Goal: Task Accomplishment & Management: Manage account settings

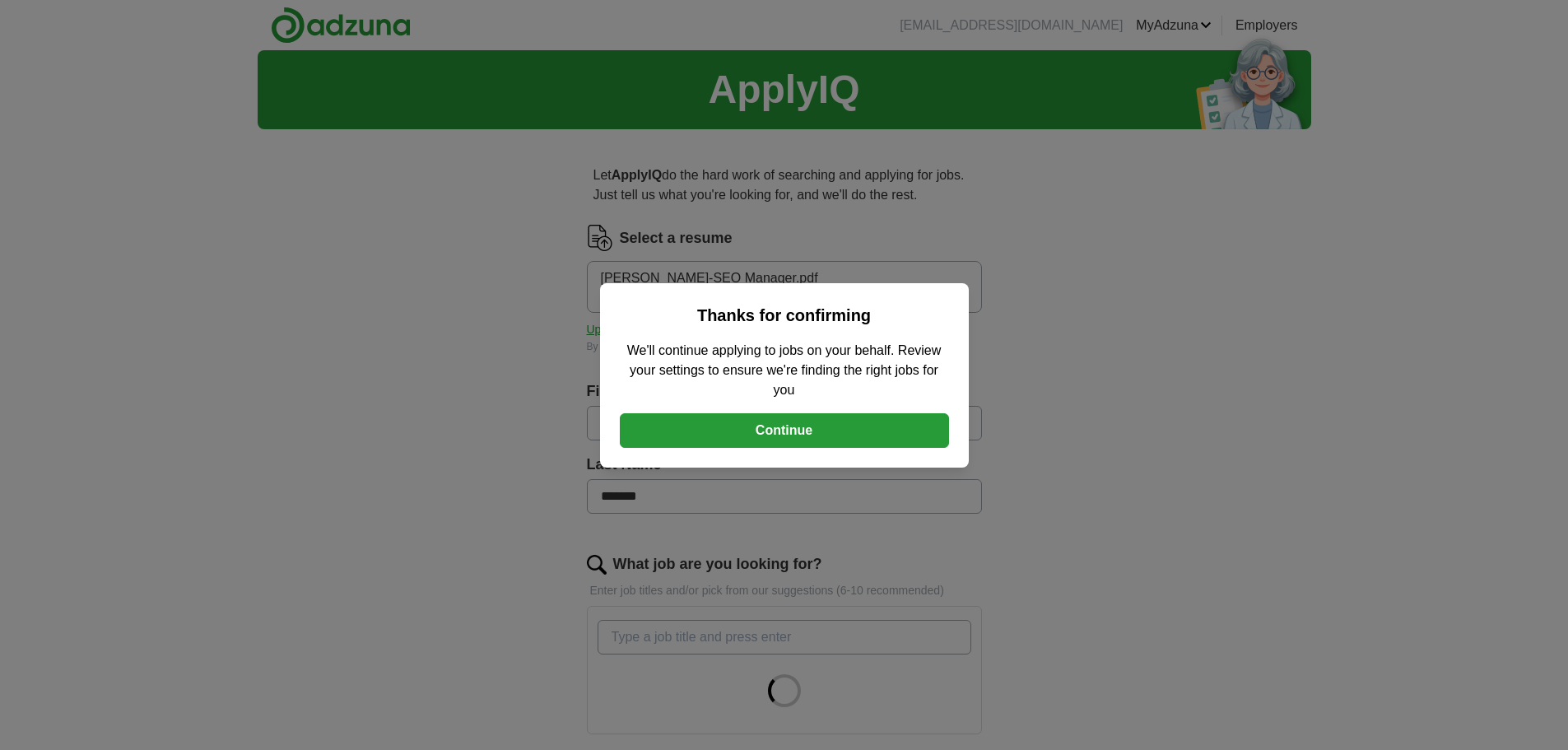
click at [757, 411] on div "Thanks for confirming We'll continue applying to jobs on your behalf. Review yo…" at bounding box center [785, 375] width 369 height 185
click at [747, 424] on button "Continue" at bounding box center [784, 431] width 330 height 35
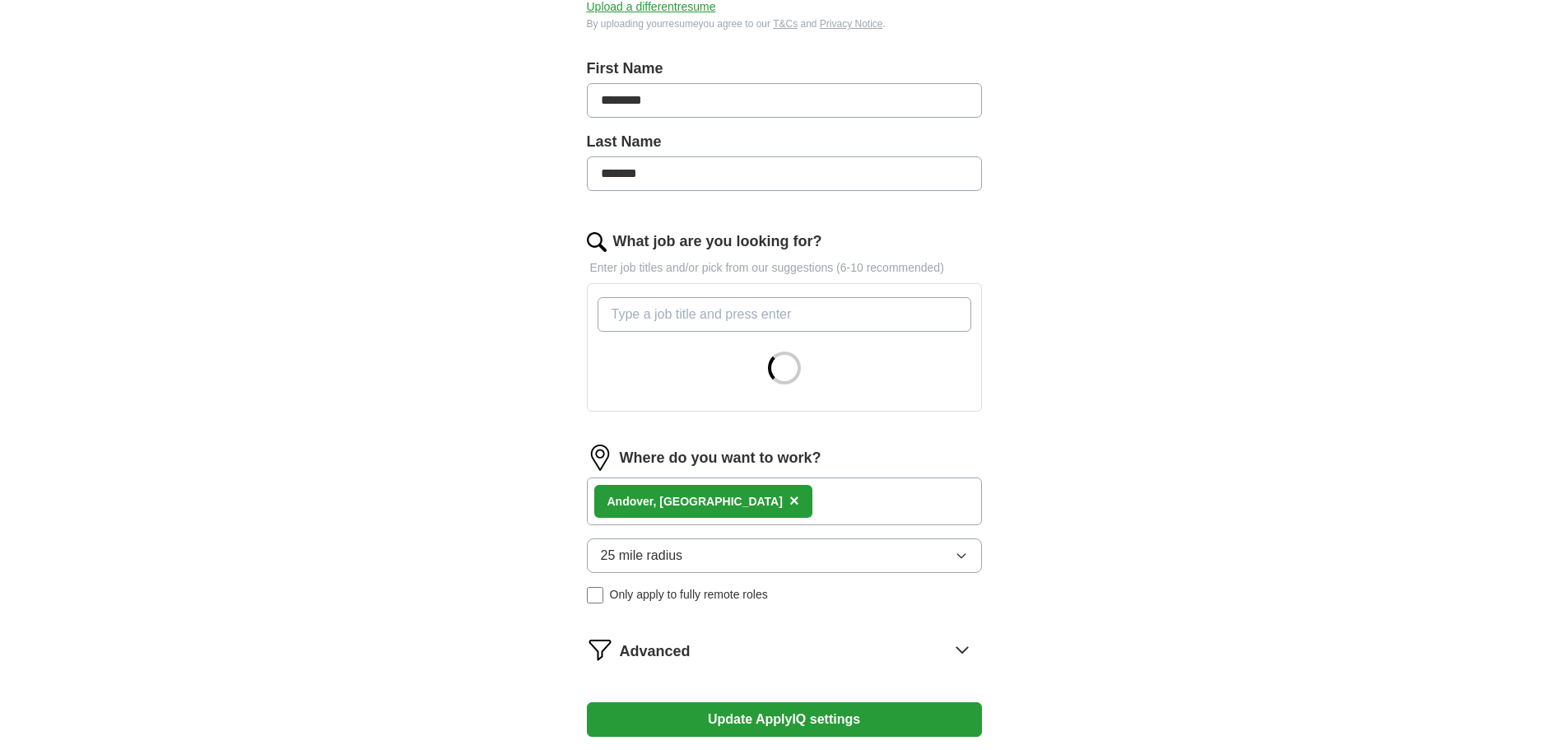
scroll to position [330, 0]
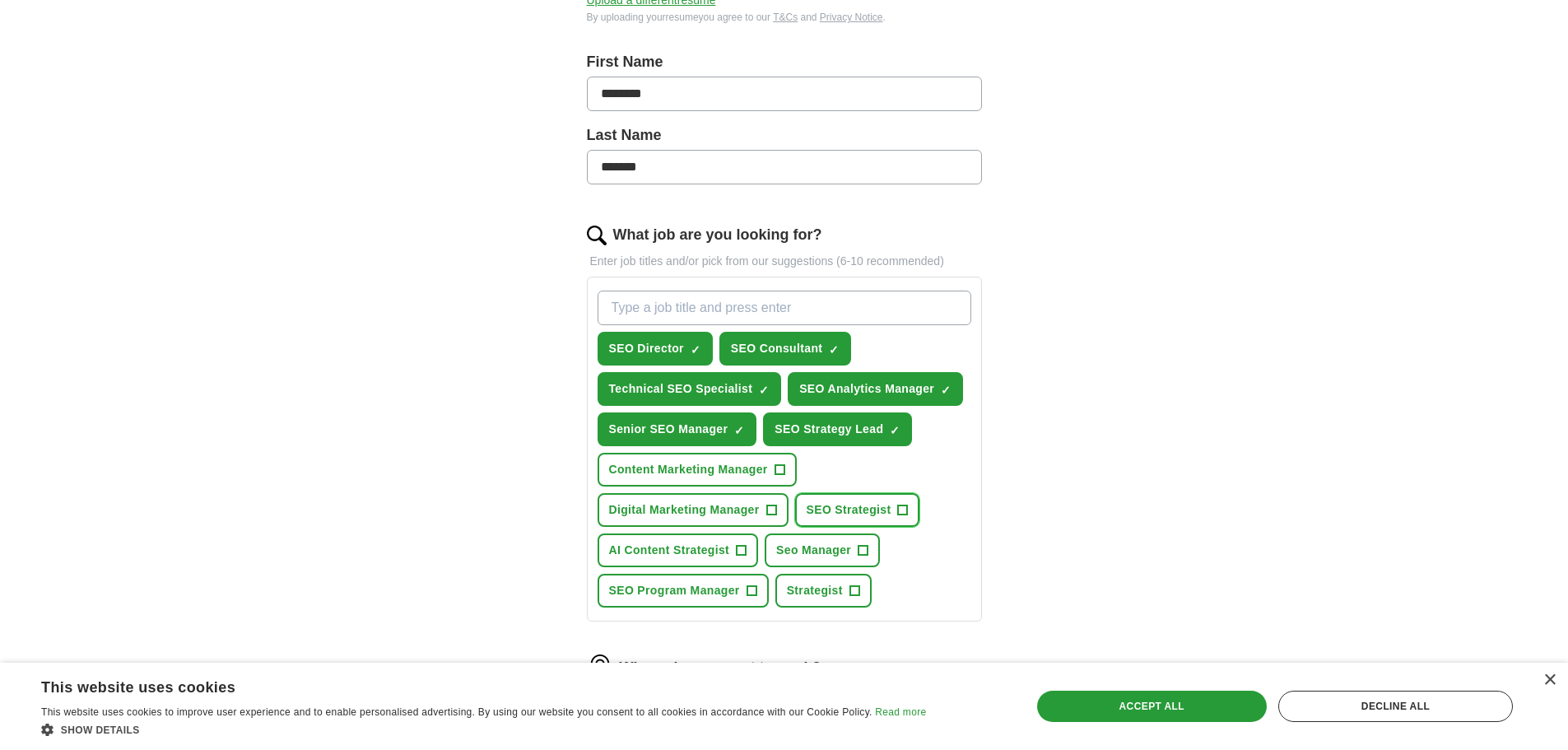
click at [911, 509] on button "SEO Strategist +" at bounding box center [857, 509] width 125 height 34
click at [850, 547] on span "Seo Manager" at bounding box center [814, 550] width 75 height 17
click at [718, 591] on span "SEO Program Manager" at bounding box center [675, 590] width 131 height 17
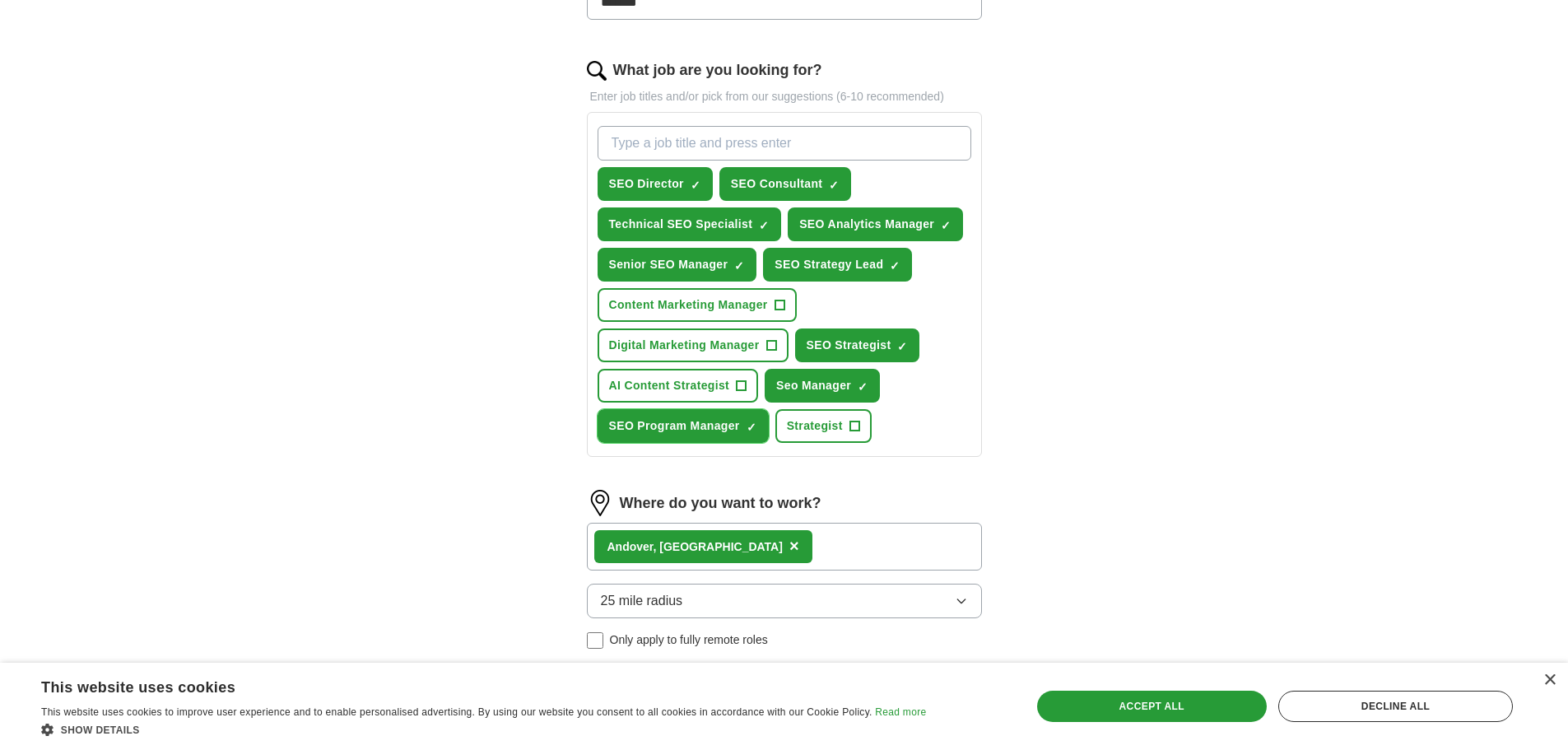
scroll to position [576, 0]
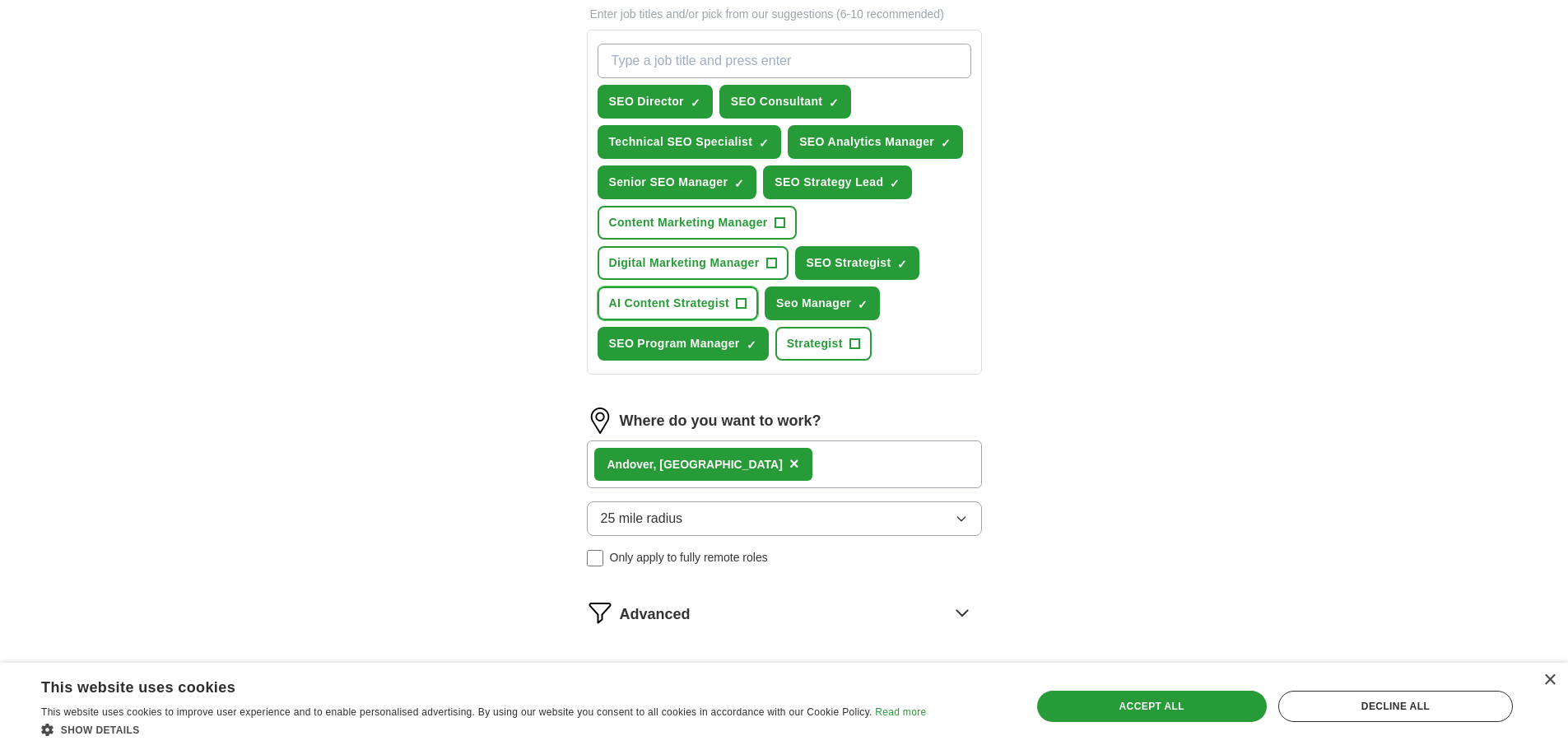
click at [737, 303] on span "+" at bounding box center [741, 304] width 10 height 13
click at [868, 522] on button "25 mile radius" at bounding box center [784, 519] width 395 height 35
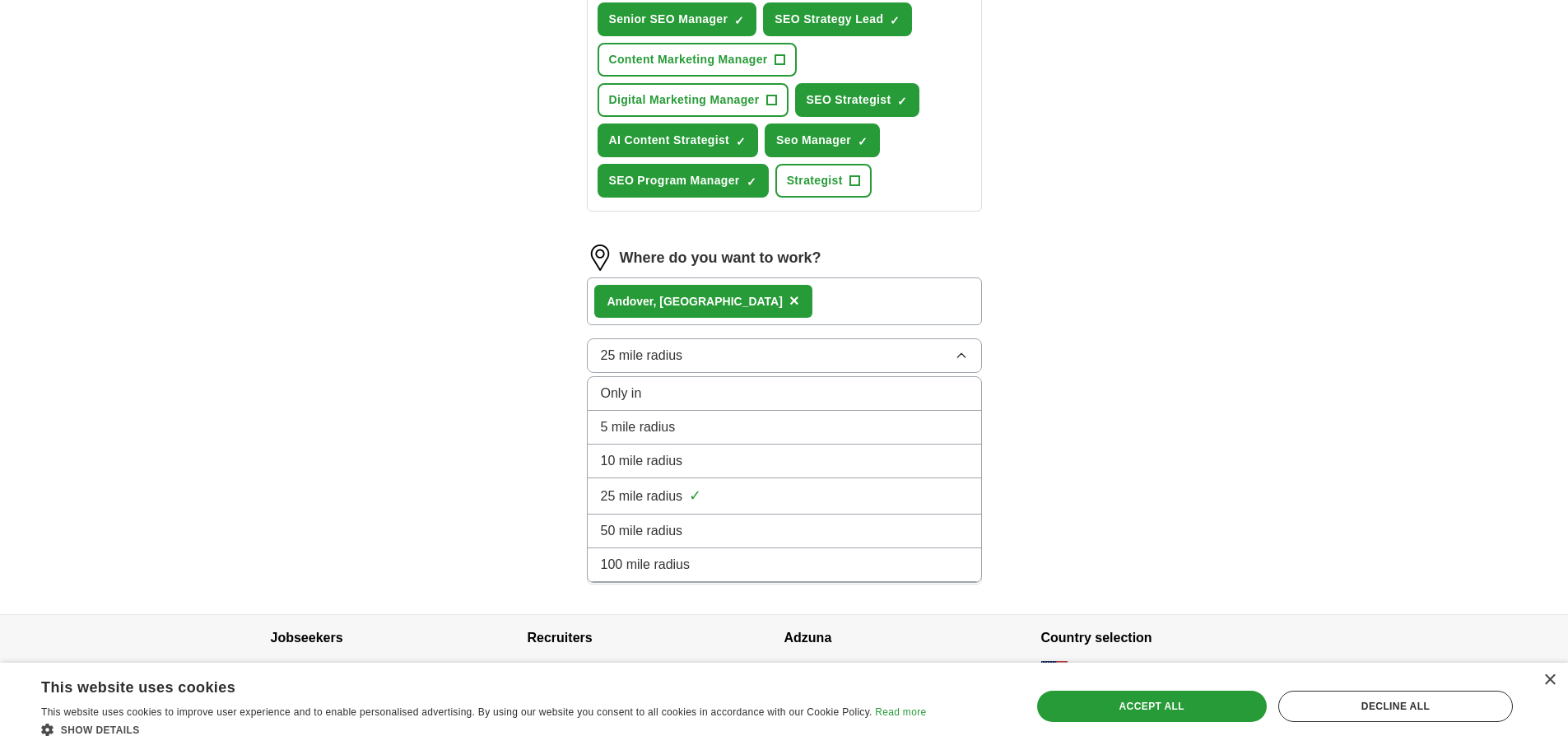
scroll to position [741, 0]
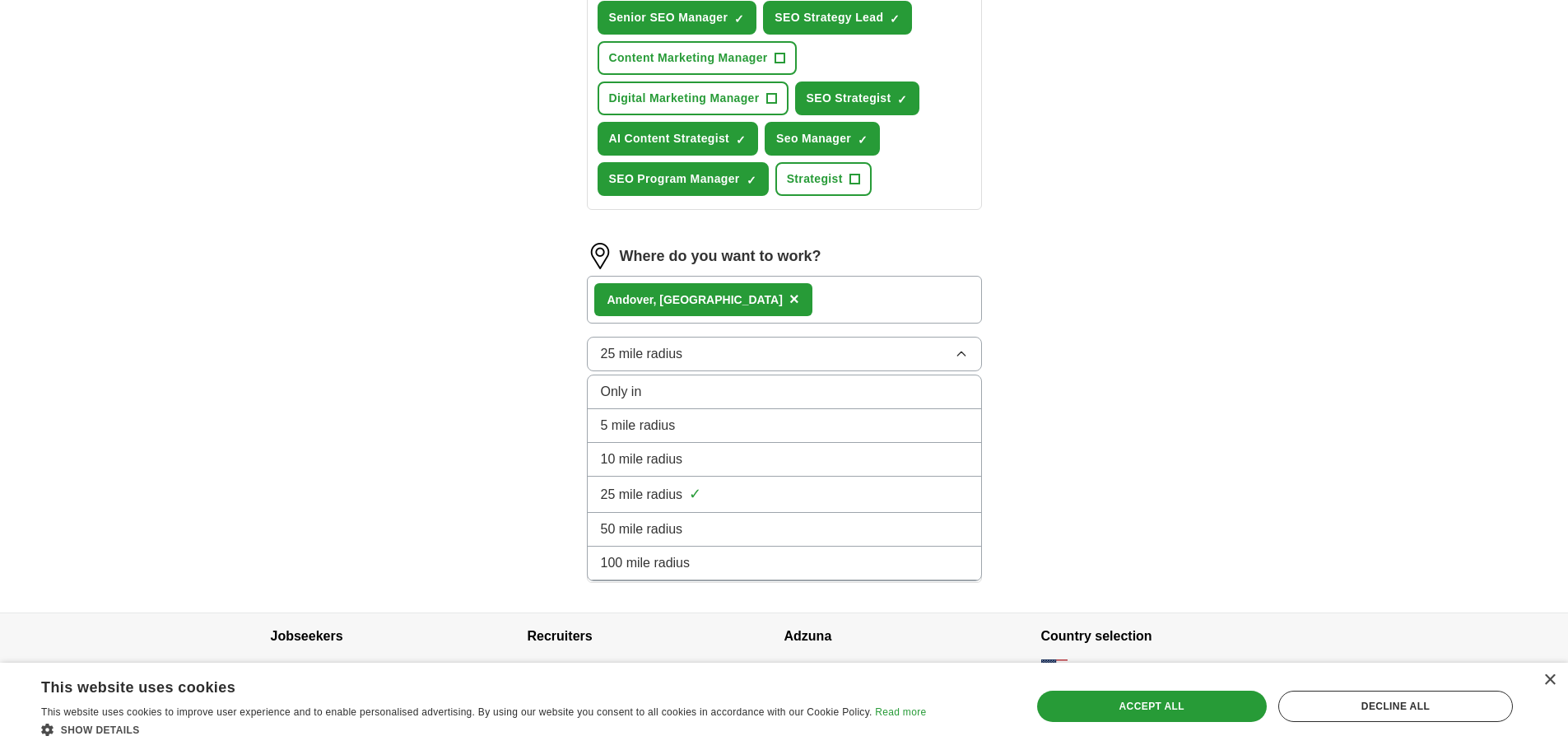
click at [832, 521] on div "50 mile radius" at bounding box center [785, 530] width 367 height 20
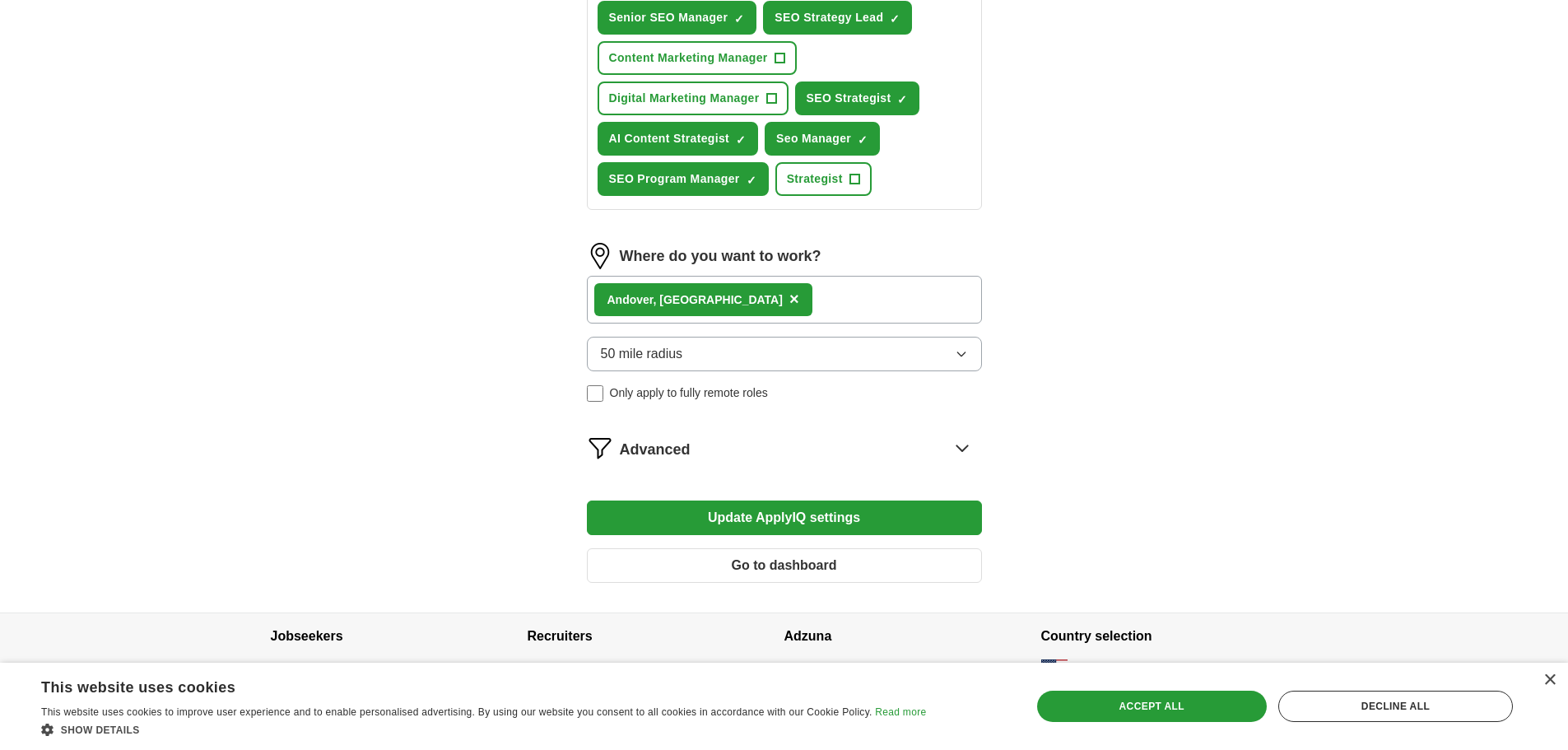
click at [906, 515] on button "Update ApplyIQ settings" at bounding box center [784, 518] width 395 height 35
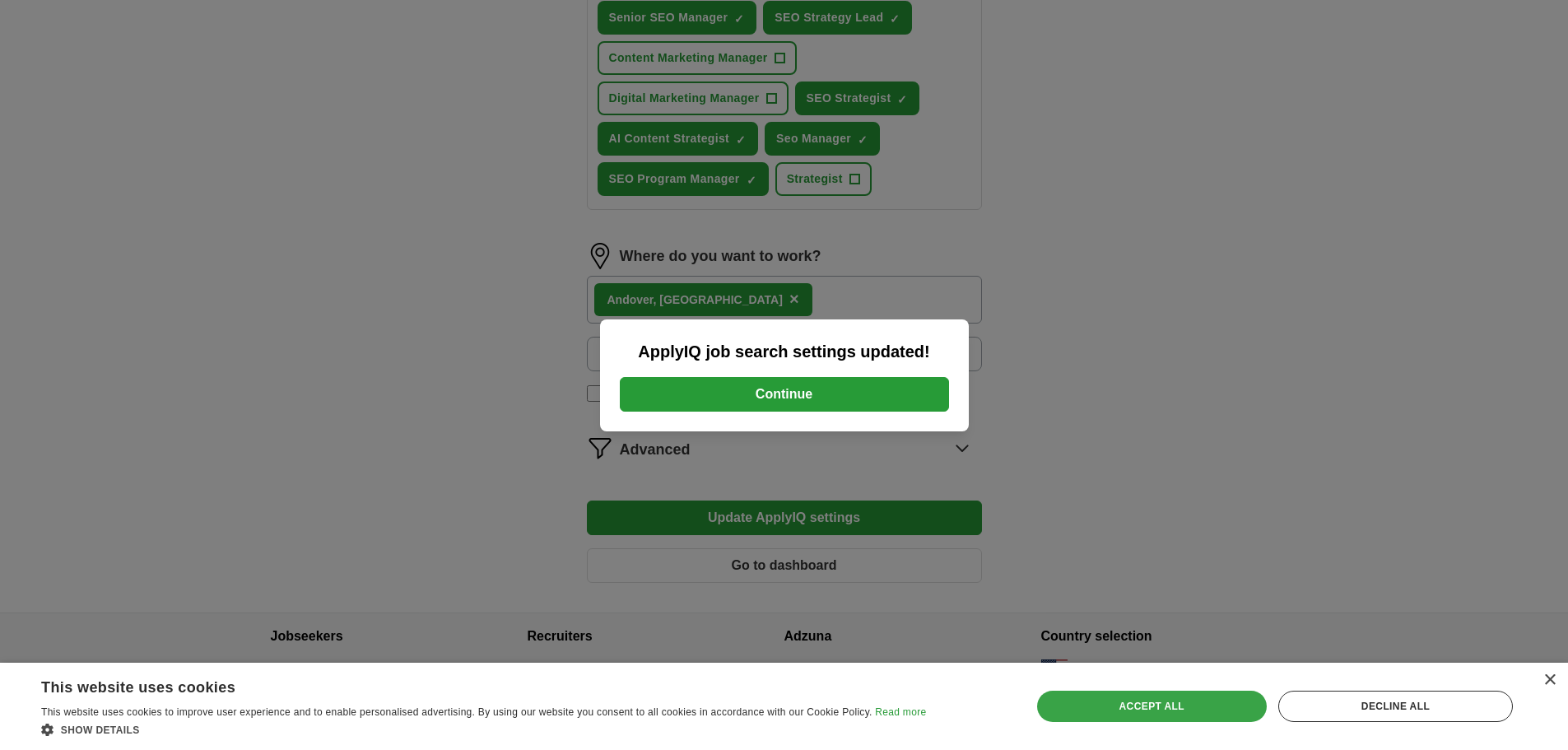
click at [1100, 706] on div "Accept all" at bounding box center [1152, 706] width 230 height 31
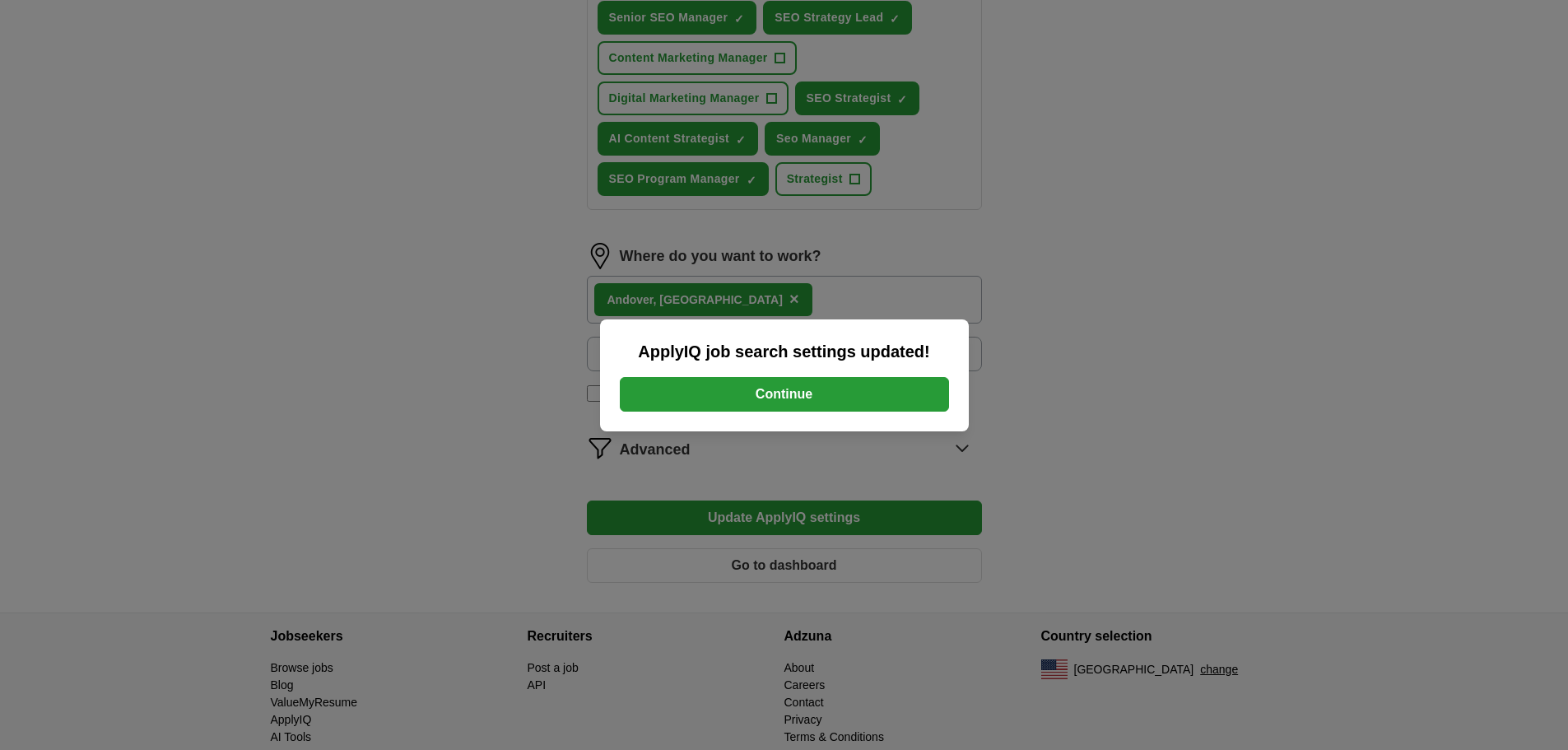
click at [809, 405] on button "Continue" at bounding box center [784, 395] width 330 height 35
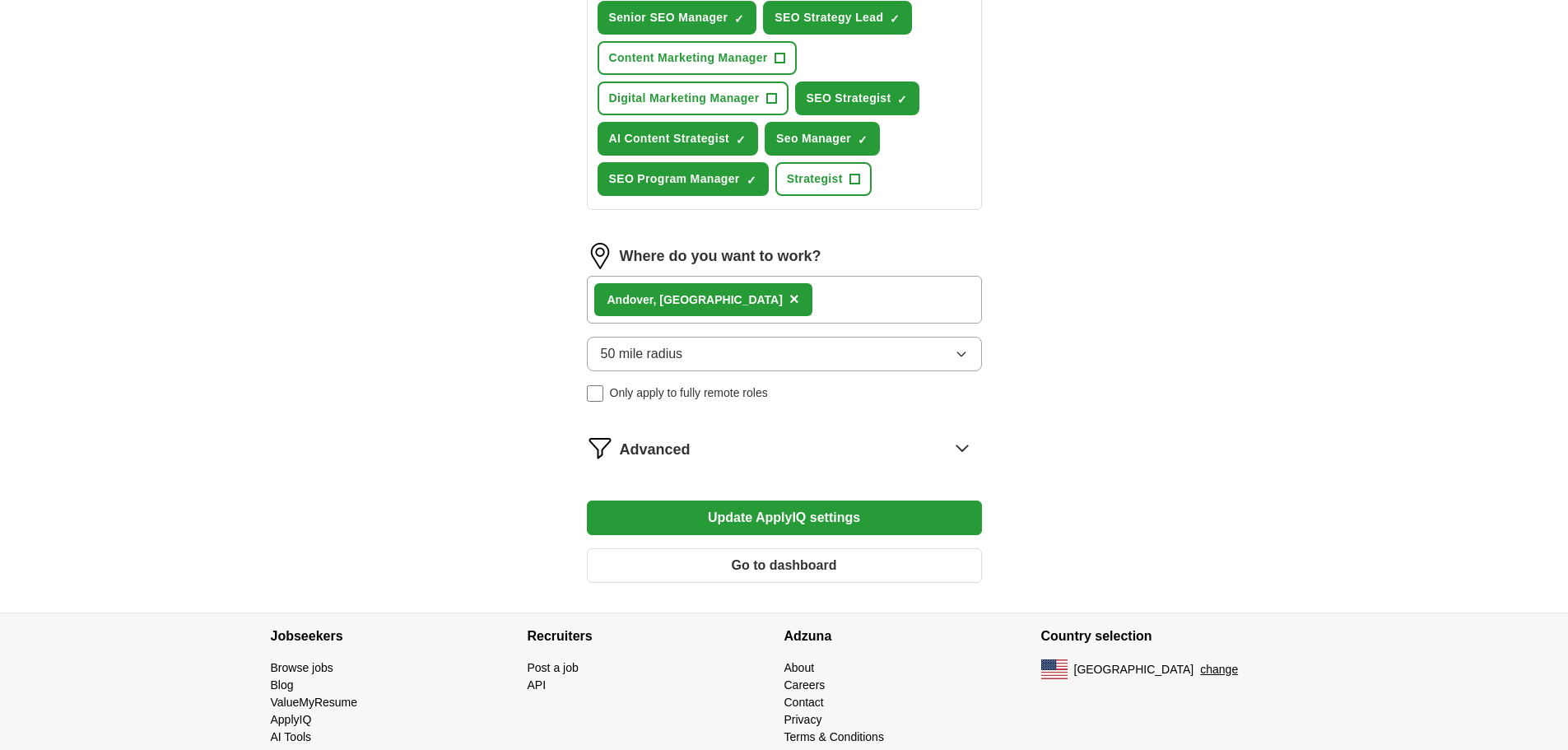
scroll to position [574, 0]
